Goal: Complete application form: Complete application form

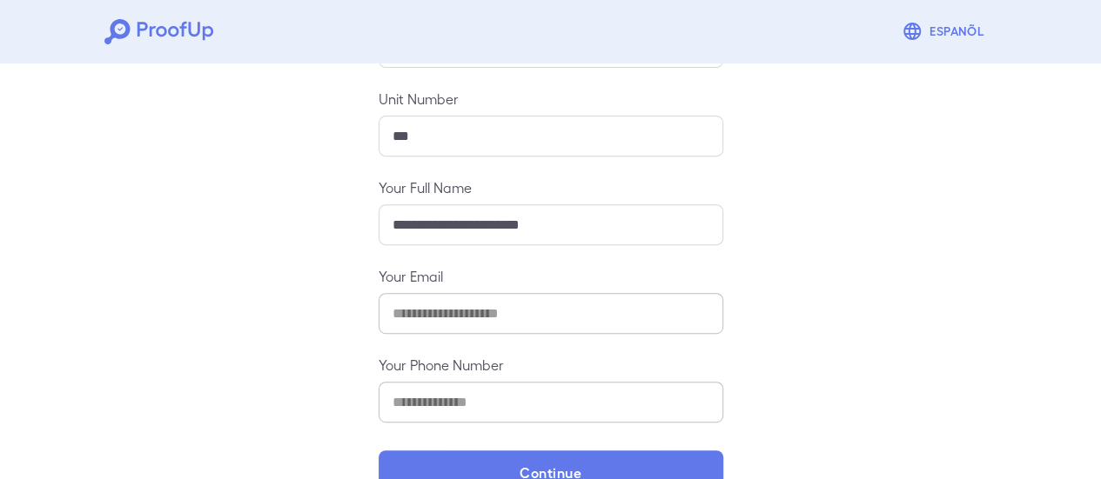
scroll to position [308, 0]
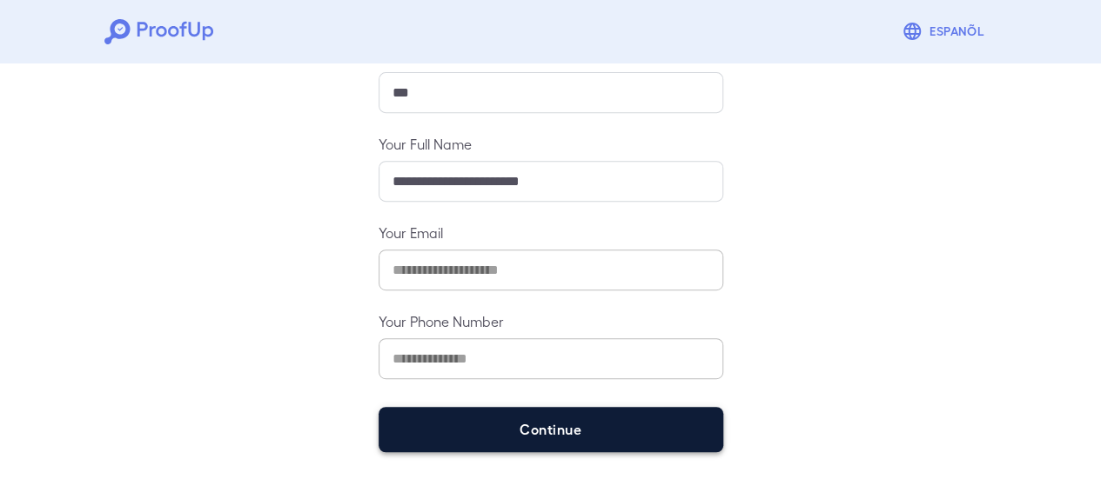
click at [657, 419] on button "Continue" at bounding box center [550, 429] width 345 height 45
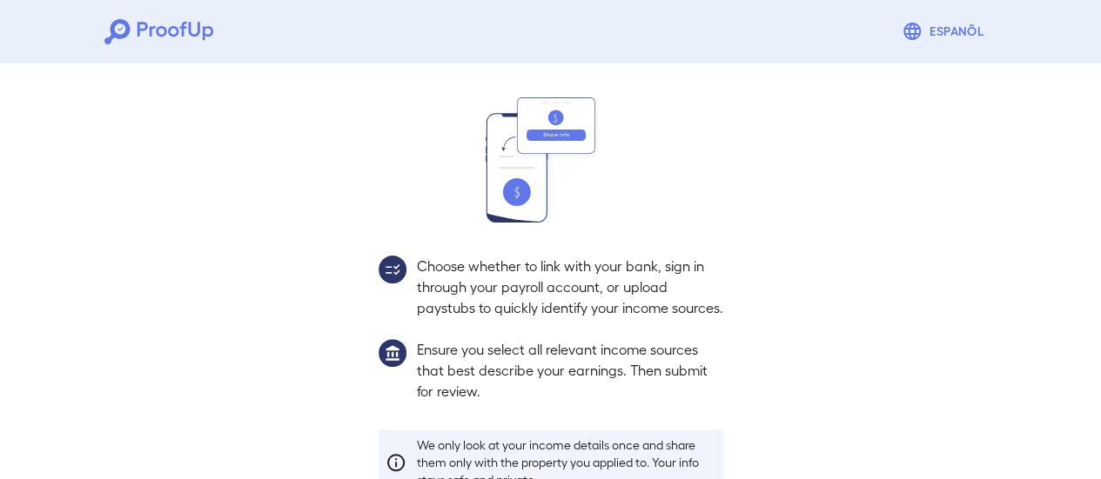
scroll to position [284, 0]
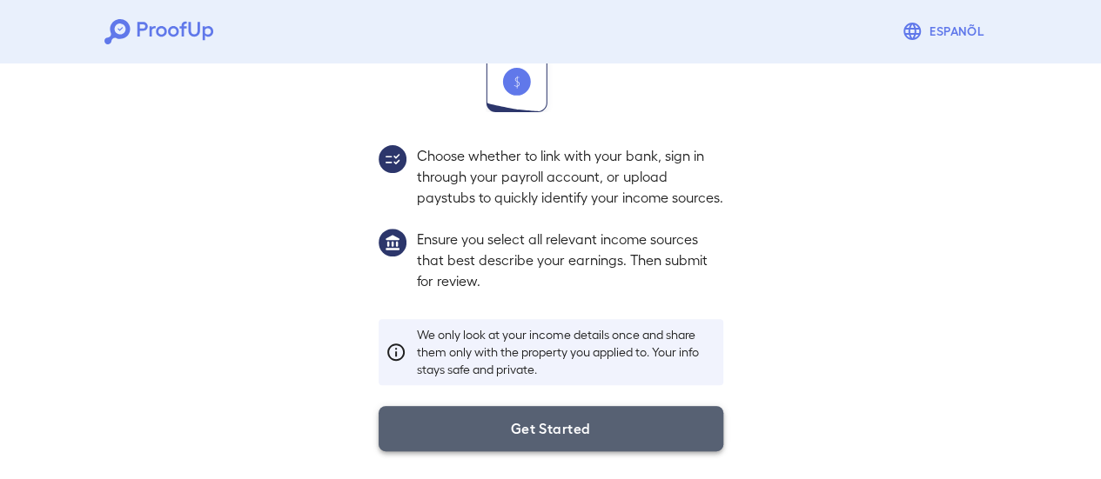
click at [691, 410] on button "Get Started" at bounding box center [550, 428] width 345 height 45
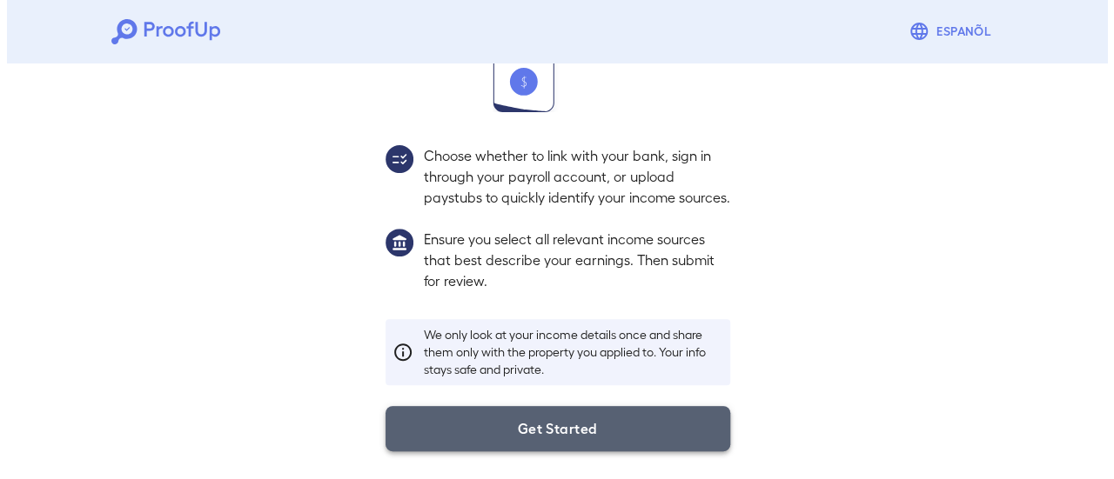
scroll to position [184, 0]
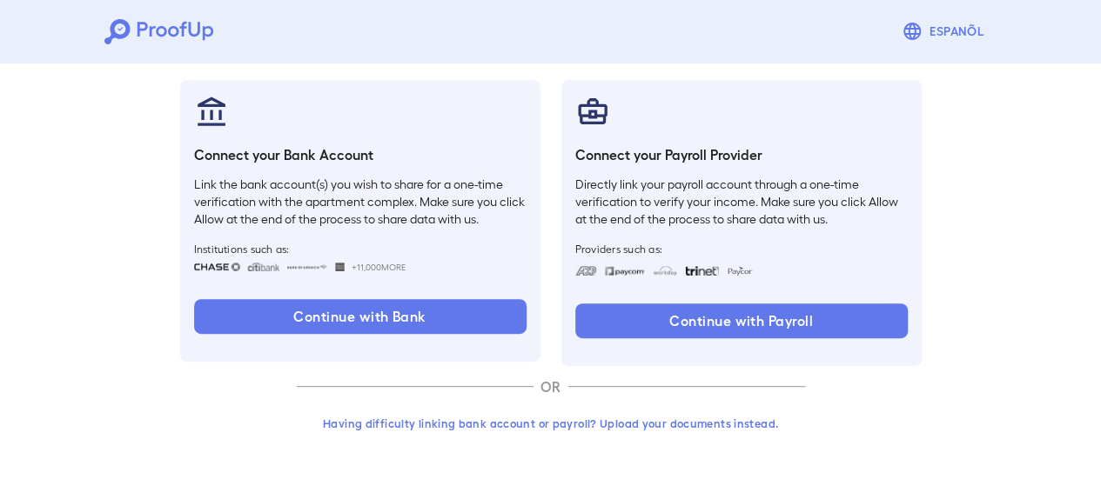
click at [671, 429] on button "Having difficulty linking bank account or payroll? Upload your documents instea…" at bounding box center [551, 423] width 508 height 31
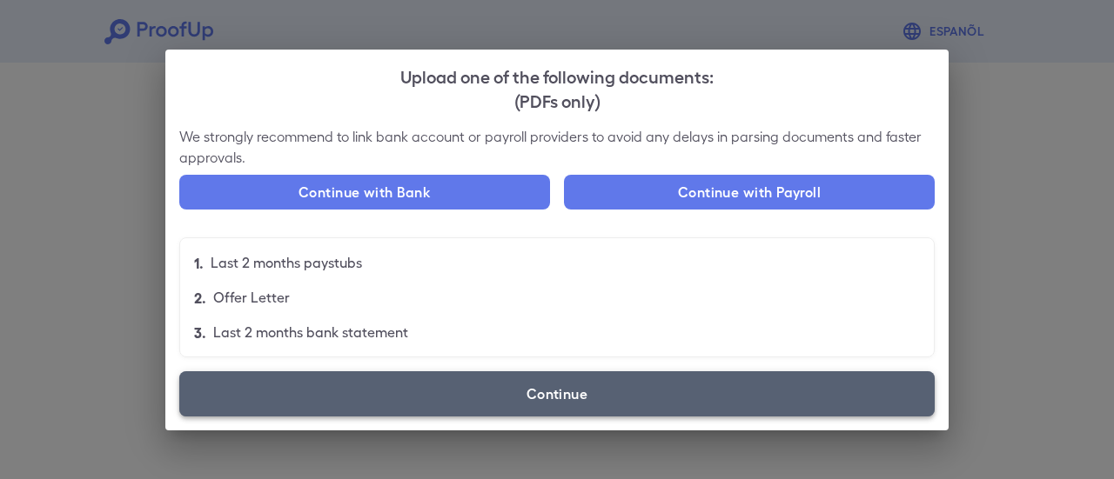
click at [680, 399] on label "Continue" at bounding box center [556, 394] width 755 height 45
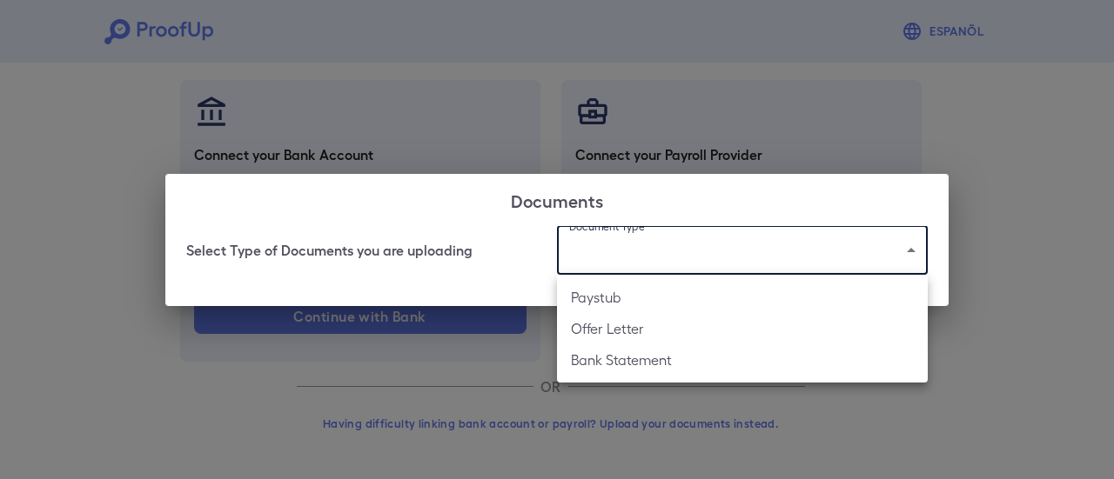
click at [663, 252] on body "Espanõl Go back How Would You Like to Verify Your Income? There are multiple wa…" at bounding box center [557, 148] width 1114 height 665
click at [647, 291] on li "Paystub" at bounding box center [742, 297] width 371 height 31
type input "*******"
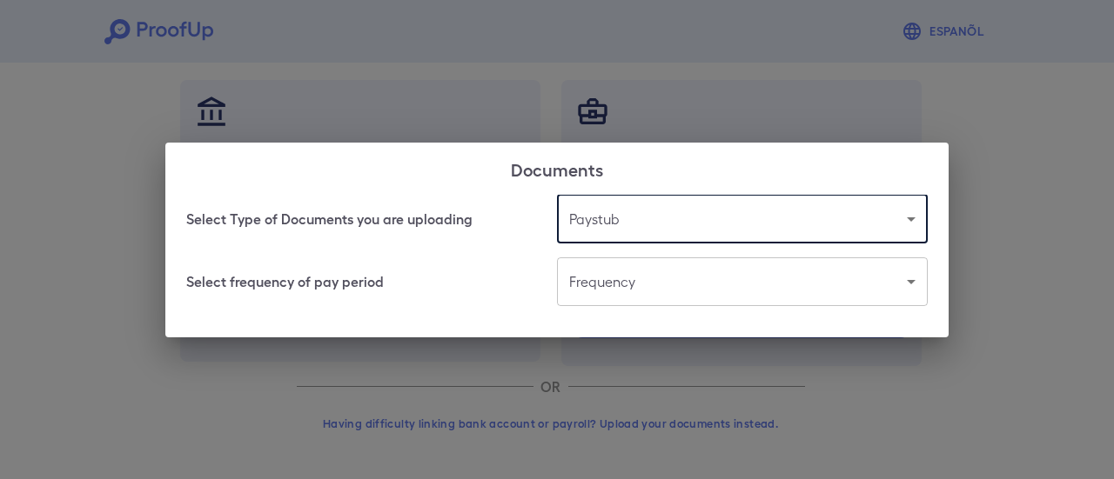
click at [760, 282] on body "Espanõl Go back How Would You Like to Verify Your Income? There are multiple wa…" at bounding box center [557, 148] width 1114 height 665
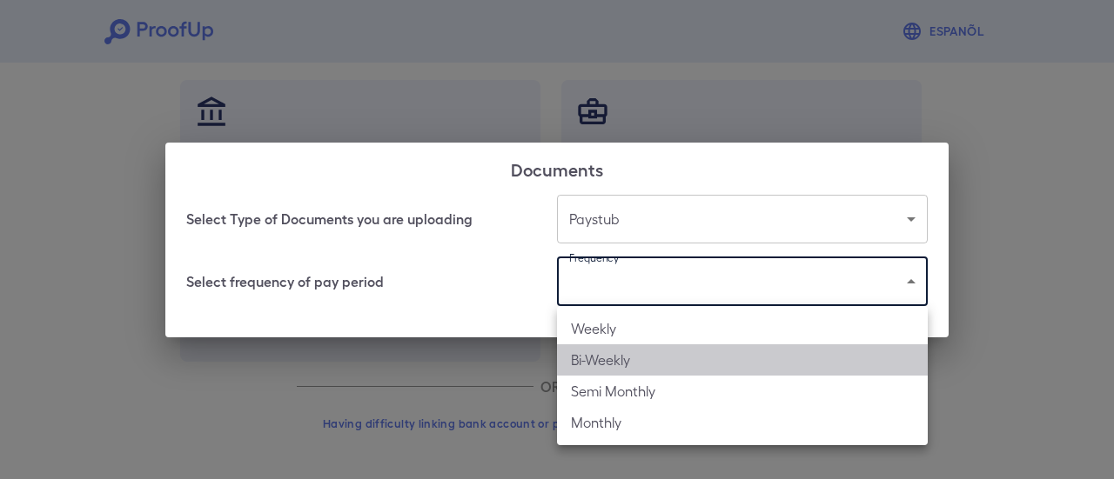
click at [764, 357] on li "Bi-Weekly" at bounding box center [742, 360] width 371 height 31
type input "*********"
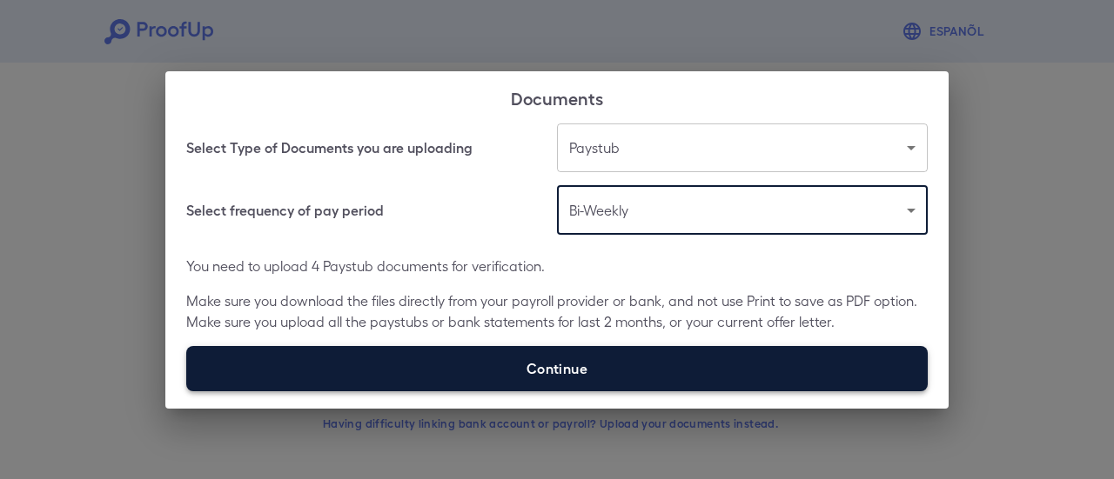
click at [719, 378] on label "Continue" at bounding box center [556, 368] width 741 height 45
click at [187, 391] on input "Continue" at bounding box center [186, 391] width 1 height 1
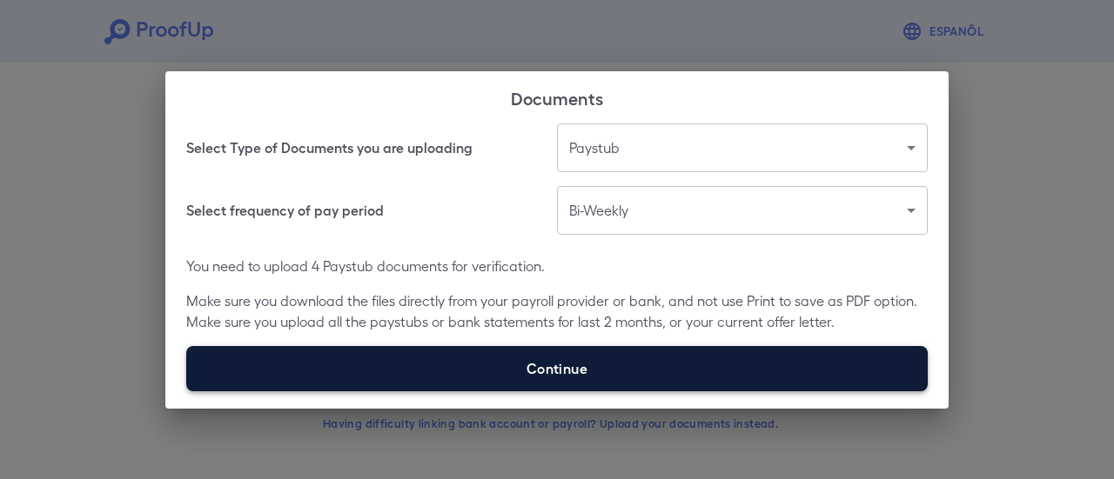
type input "**********"
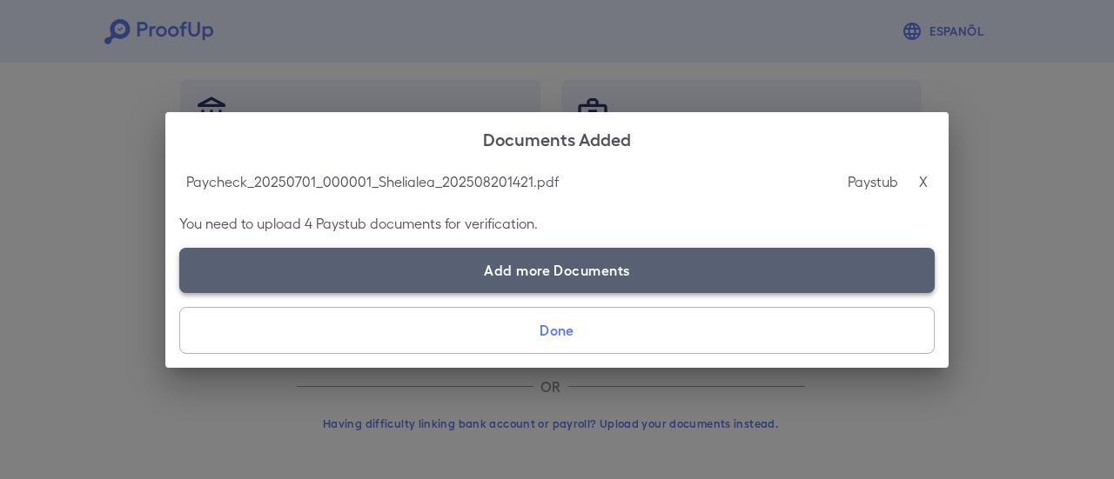
click at [420, 273] on label "Add more Documents" at bounding box center [556, 270] width 755 height 45
click at [180, 292] on input "Add more Documents" at bounding box center [179, 292] width 1 height 1
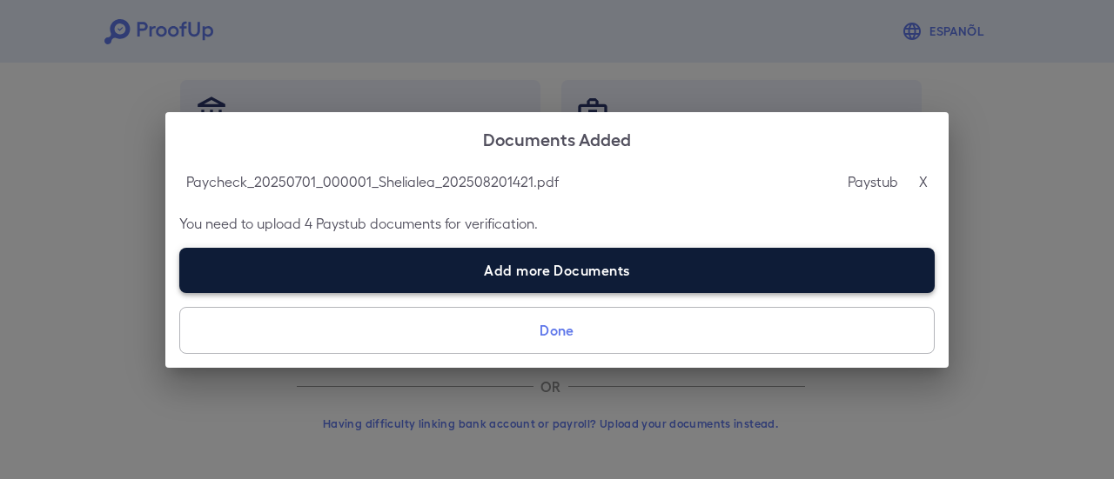
type input "**********"
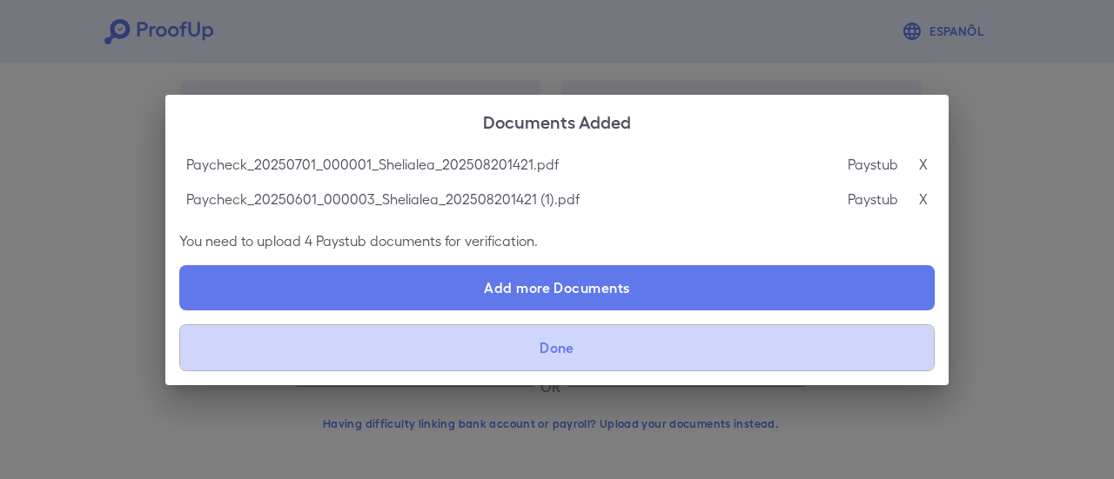
click at [613, 352] on button "Done" at bounding box center [556, 348] width 755 height 47
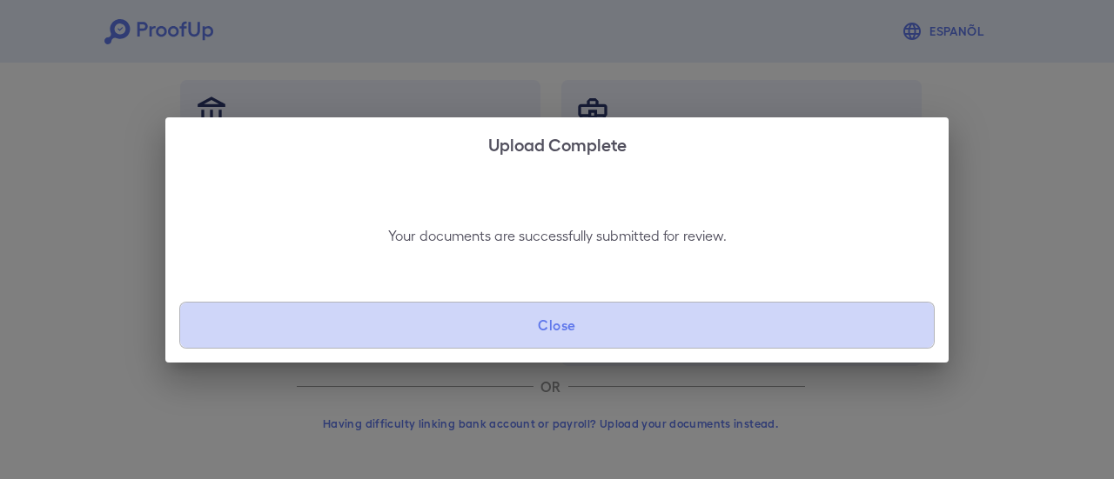
click at [768, 328] on button "Close" at bounding box center [556, 325] width 755 height 47
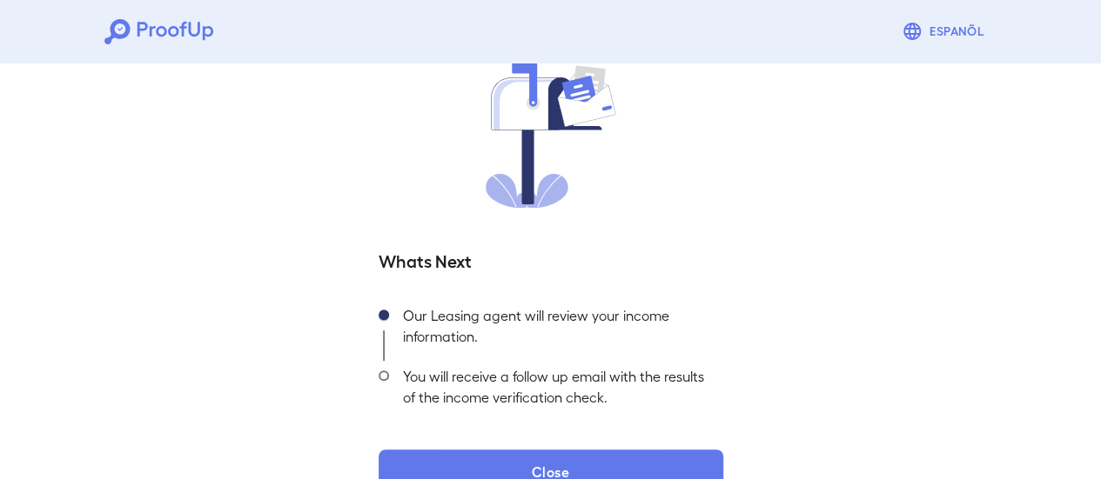
scroll to position [187, 0]
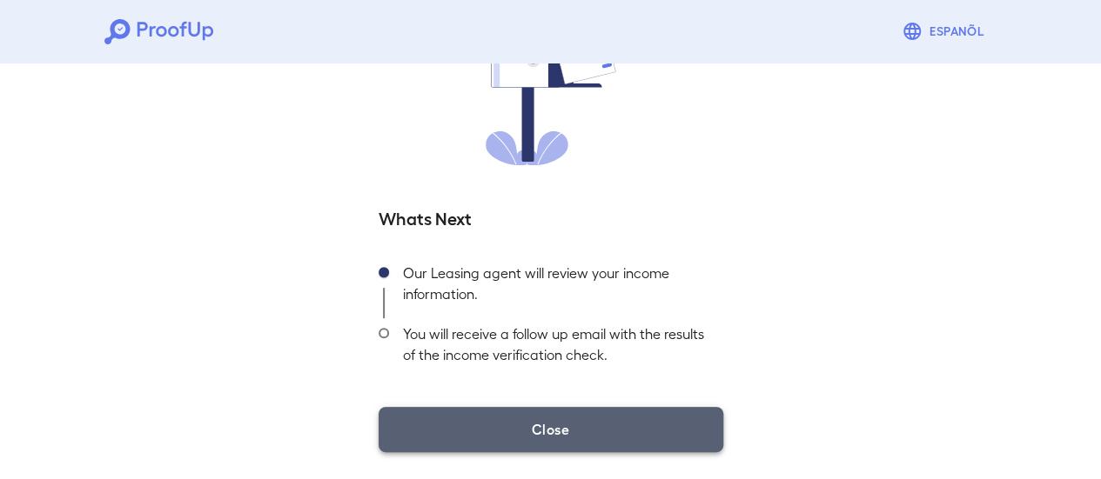
click at [564, 432] on button "Close" at bounding box center [550, 429] width 345 height 45
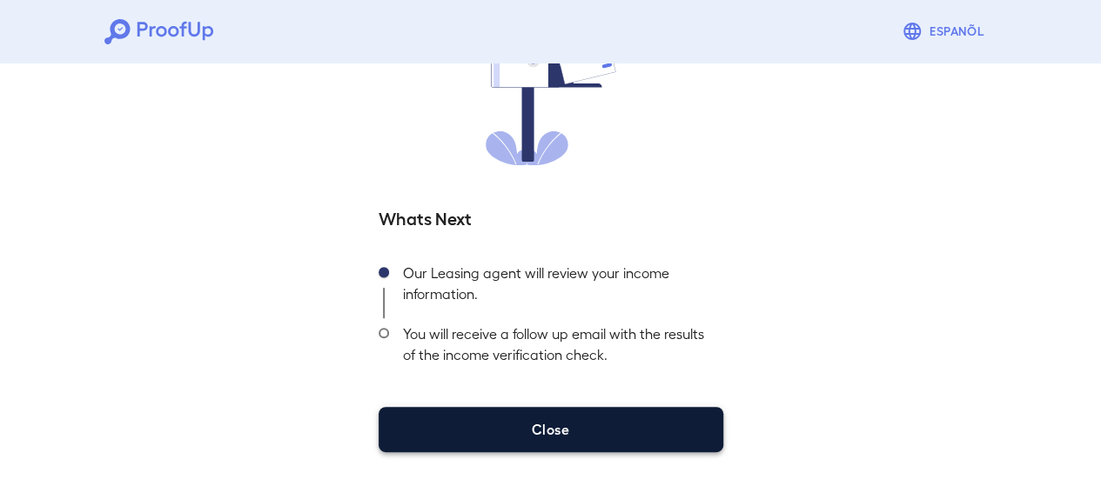
click at [663, 431] on button "Close" at bounding box center [550, 429] width 345 height 45
